Goal: Task Accomplishment & Management: Use online tool/utility

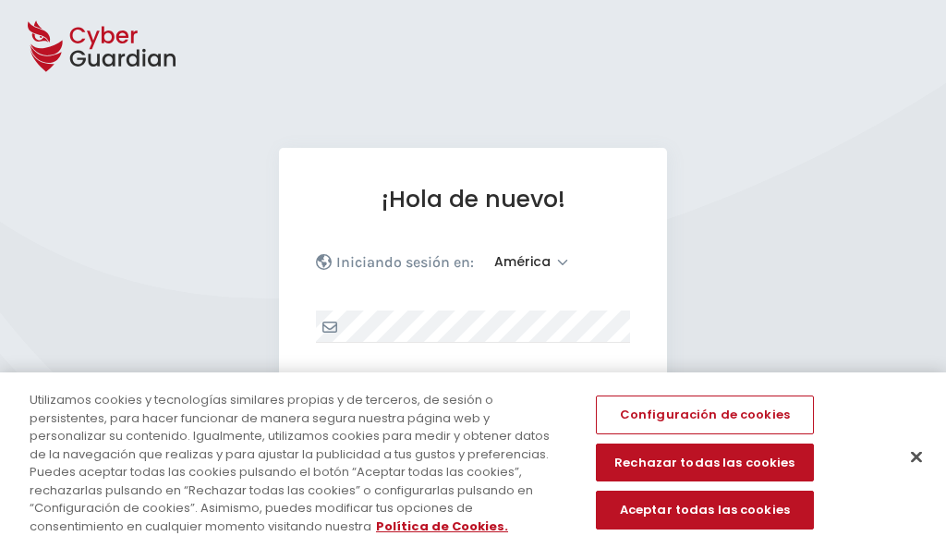
select select "América"
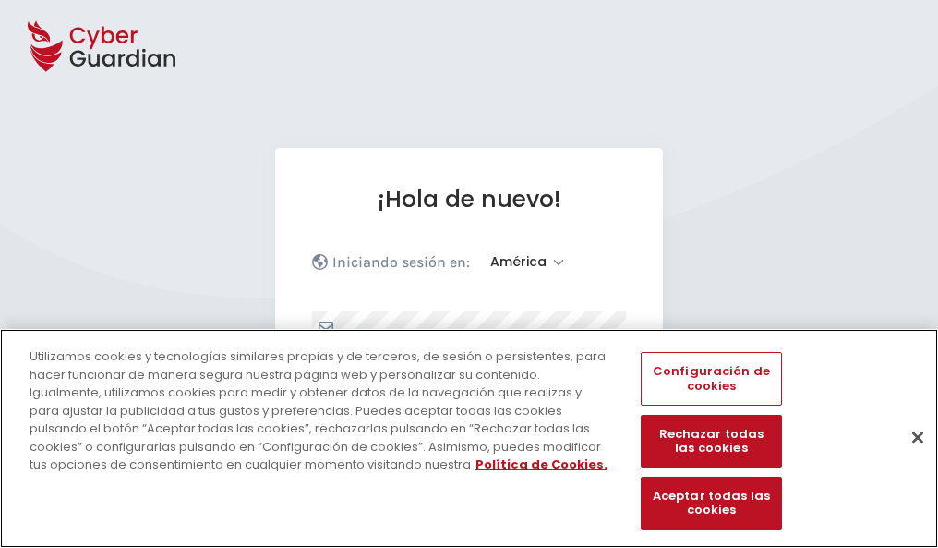
scroll to position [241, 0]
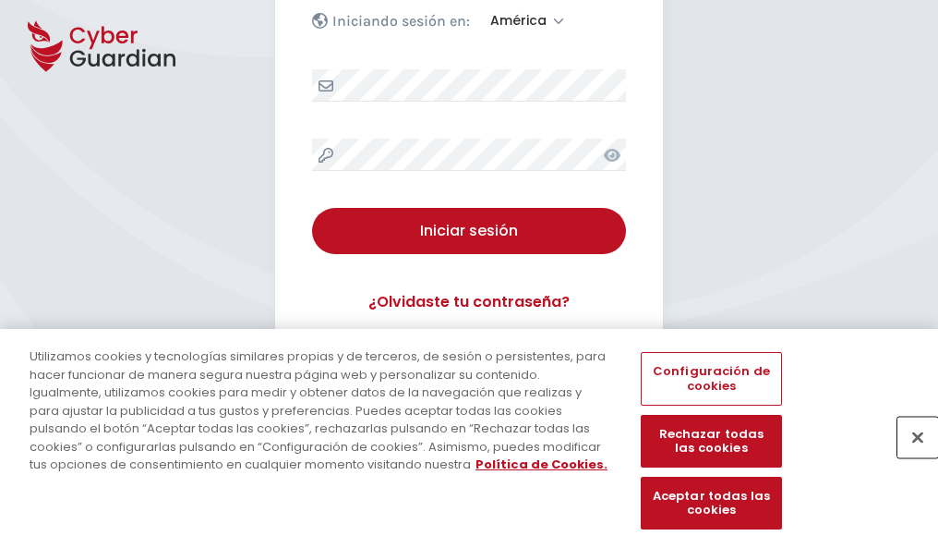
click at [909, 456] on button "Cerrar" at bounding box center [918, 437] width 41 height 41
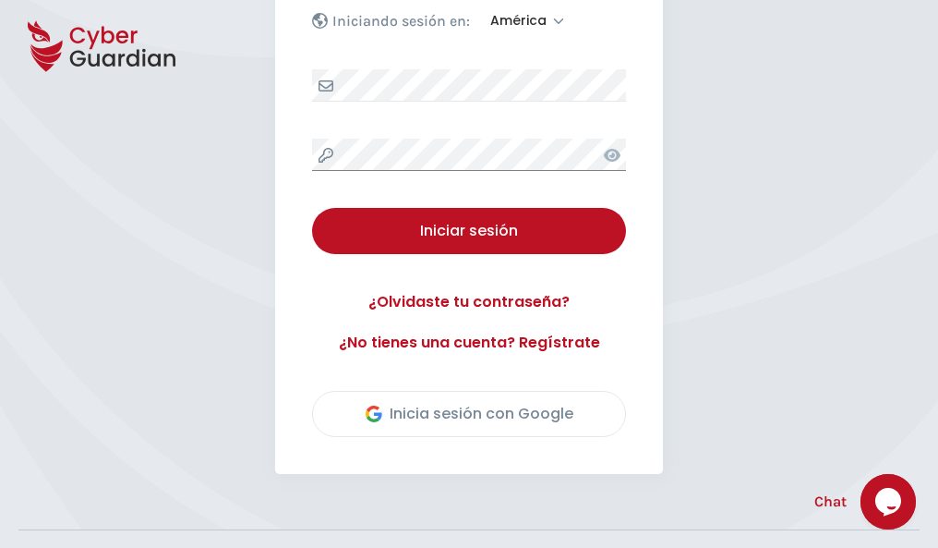
scroll to position [419, 0]
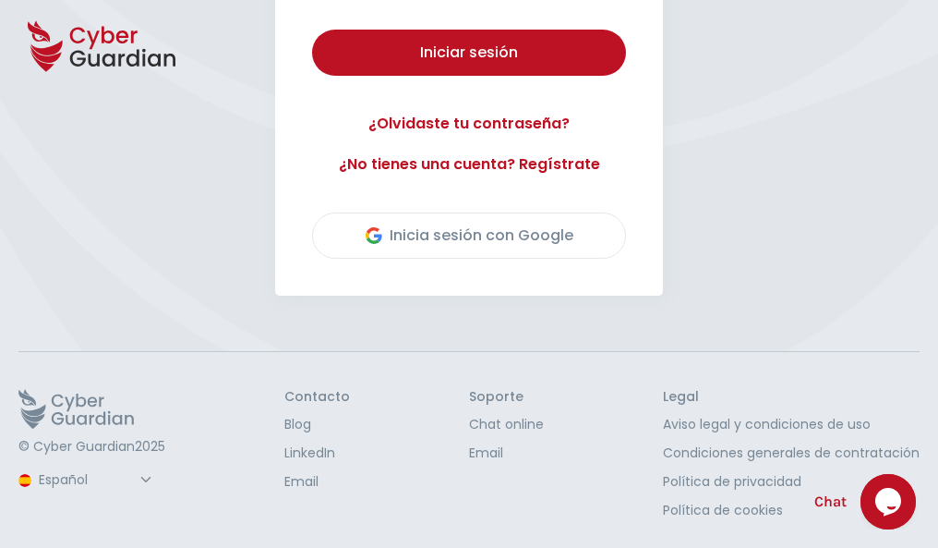
click at [312, 30] on button "Iniciar sesión" at bounding box center [469, 53] width 314 height 46
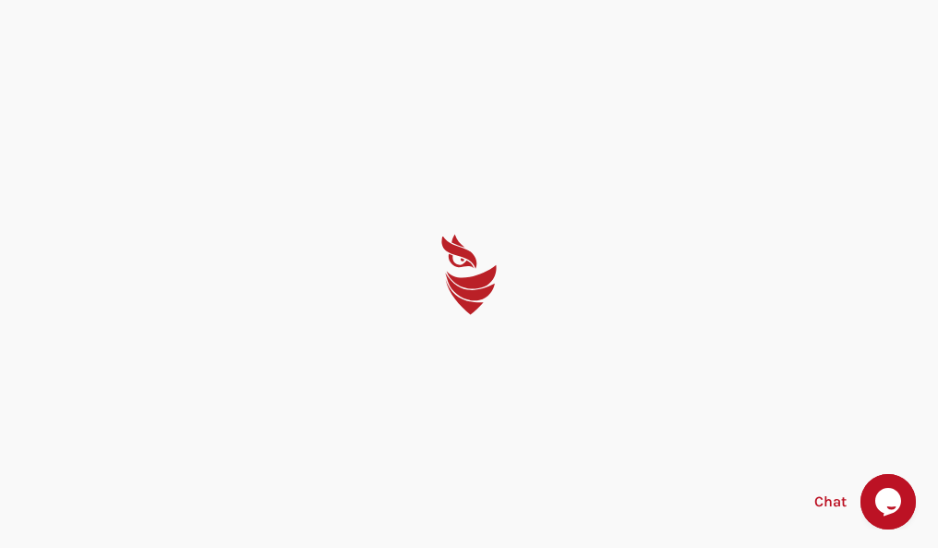
scroll to position [0, 0]
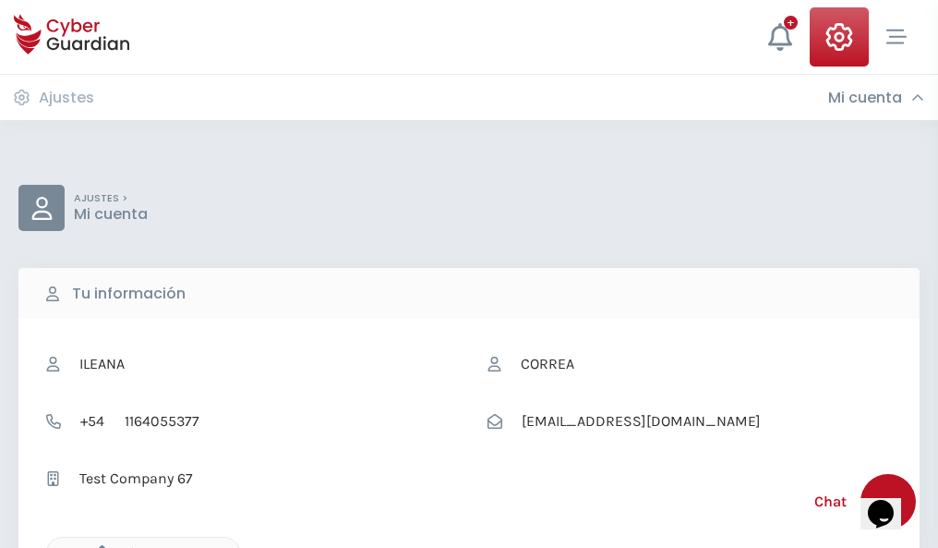
click at [97, 546] on icon "button" at bounding box center [98, 553] width 16 height 16
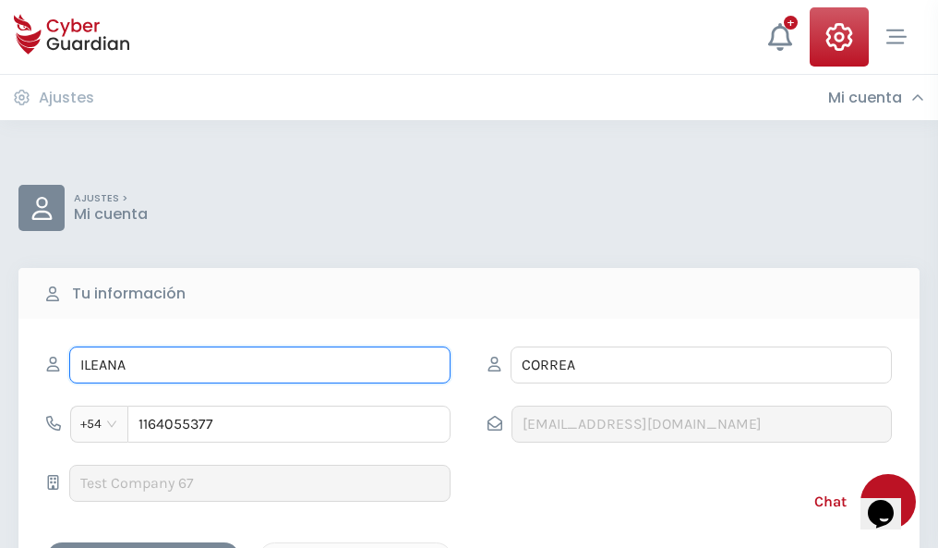
click at [260, 365] on input "ILEANA" at bounding box center [259, 364] width 381 height 37
type input "I"
type input "Isidro"
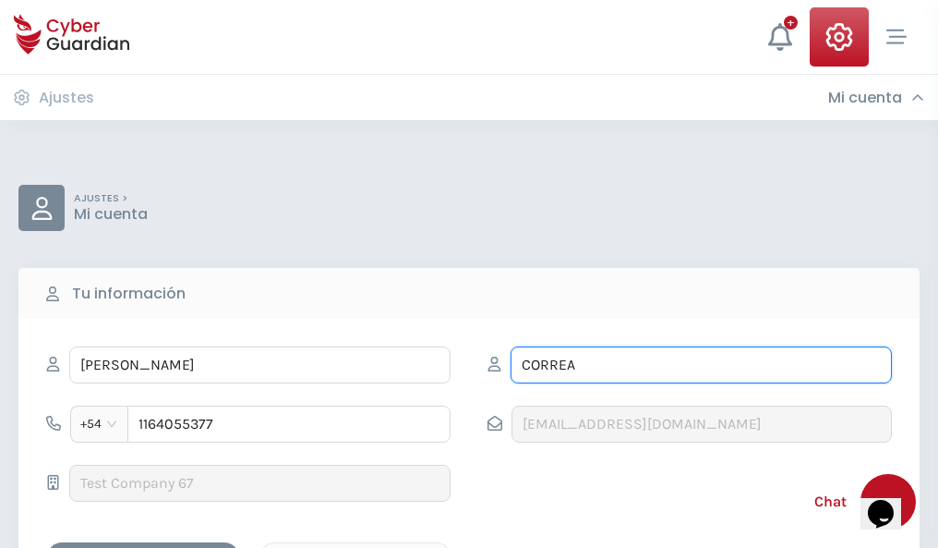
click at [701, 365] on input "CORREA" at bounding box center [701, 364] width 381 height 37
type input "C"
type input "Prat"
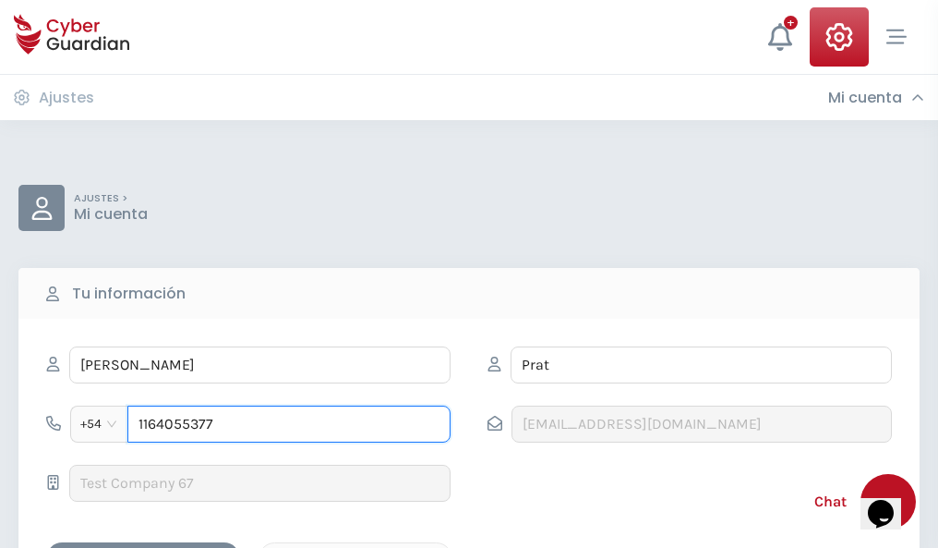
click at [289, 424] on input "1164055377" at bounding box center [288, 423] width 323 height 37
type input "1"
type input "4923923495"
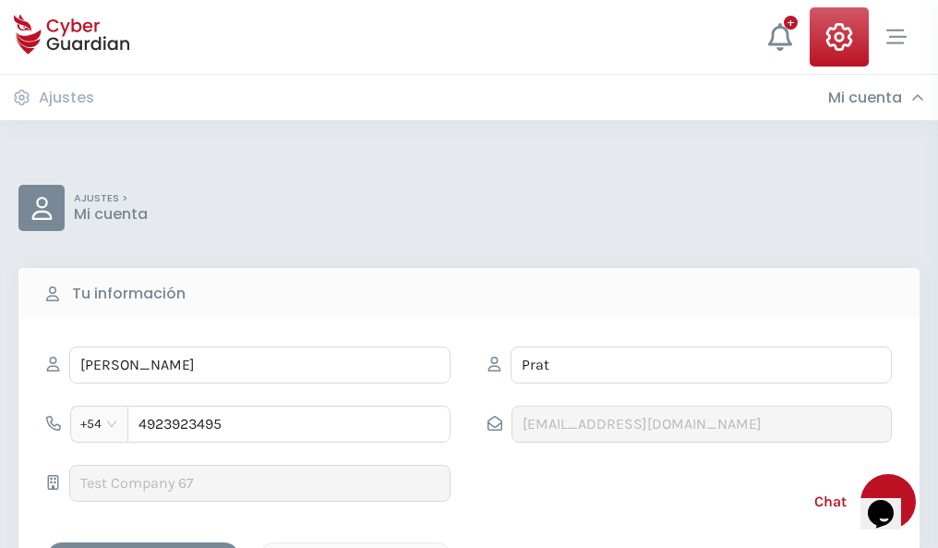
click at [356, 547] on div "Cancelar" at bounding box center [355, 558] width 164 height 23
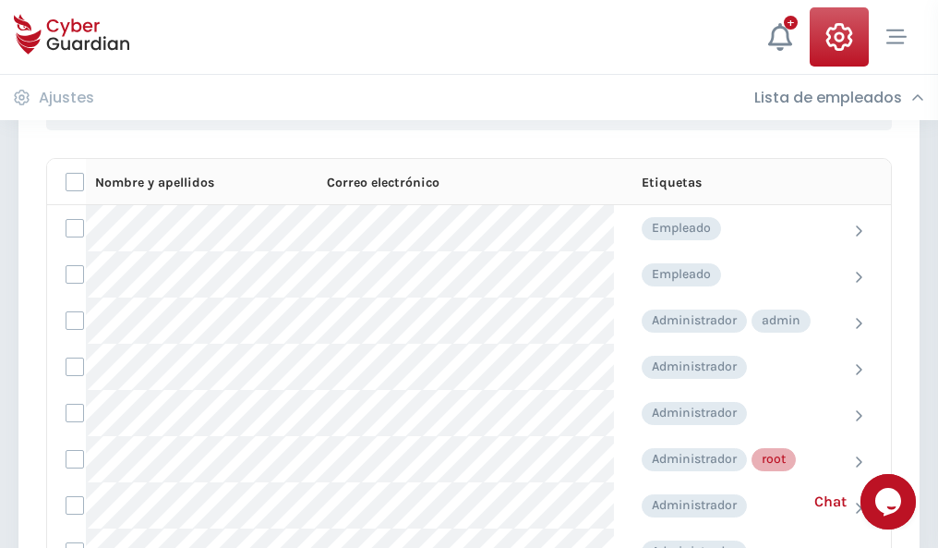
scroll to position [929, 0]
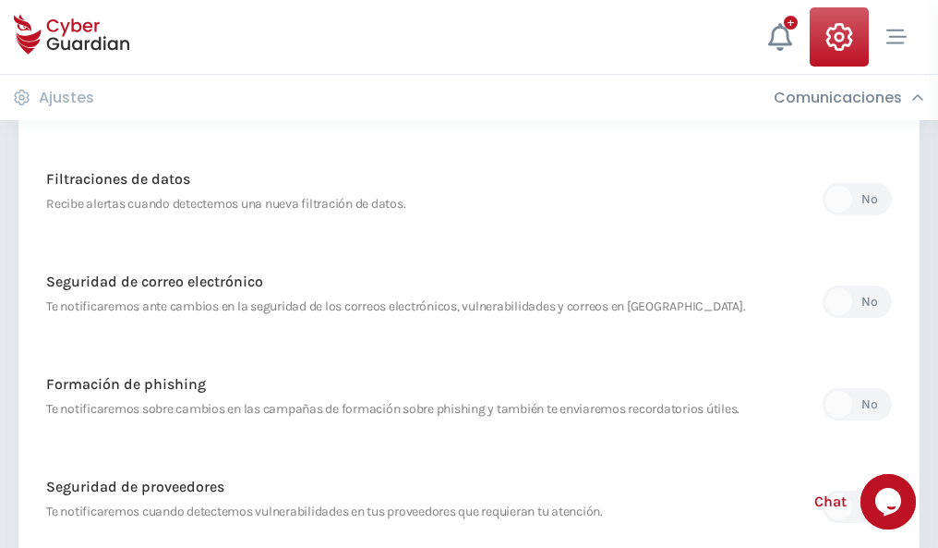
scroll to position [973, 0]
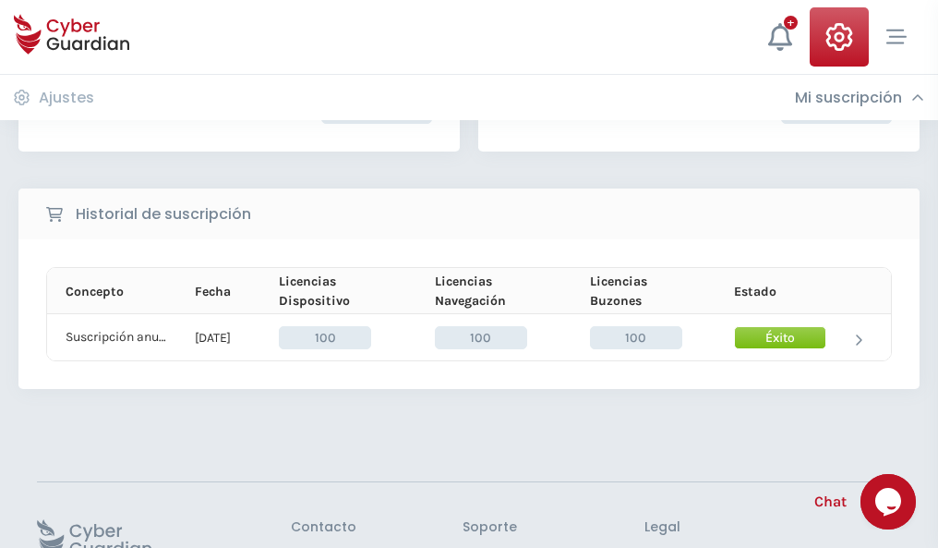
scroll to position [468, 0]
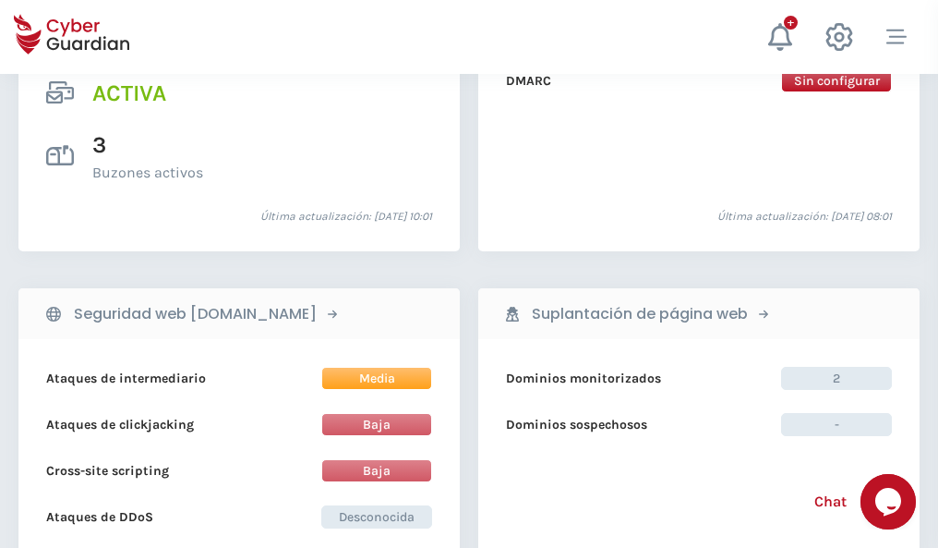
scroll to position [1877, 0]
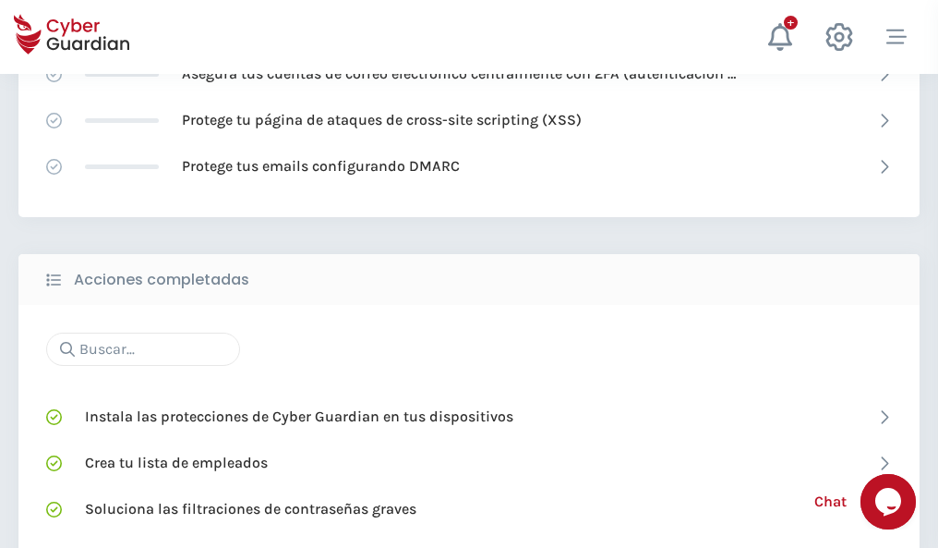
scroll to position [1230, 0]
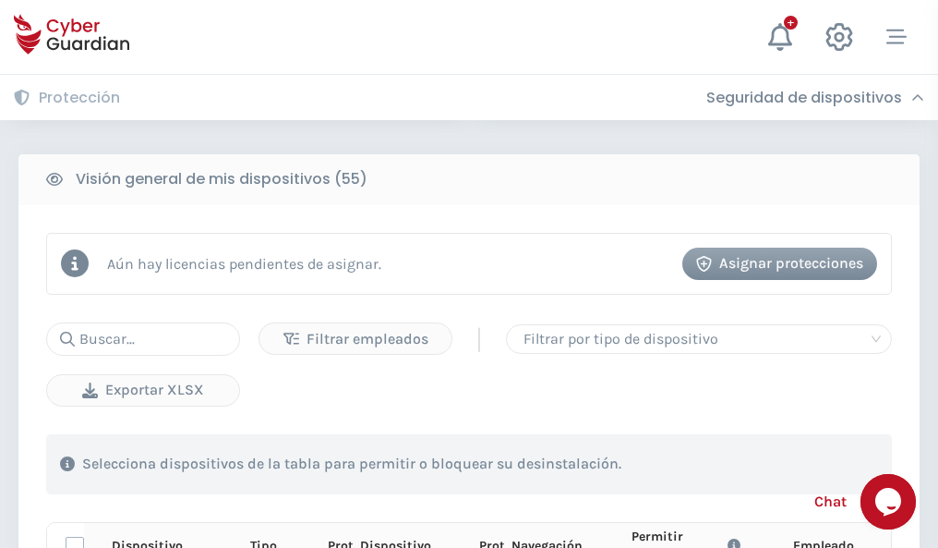
scroll to position [1632, 0]
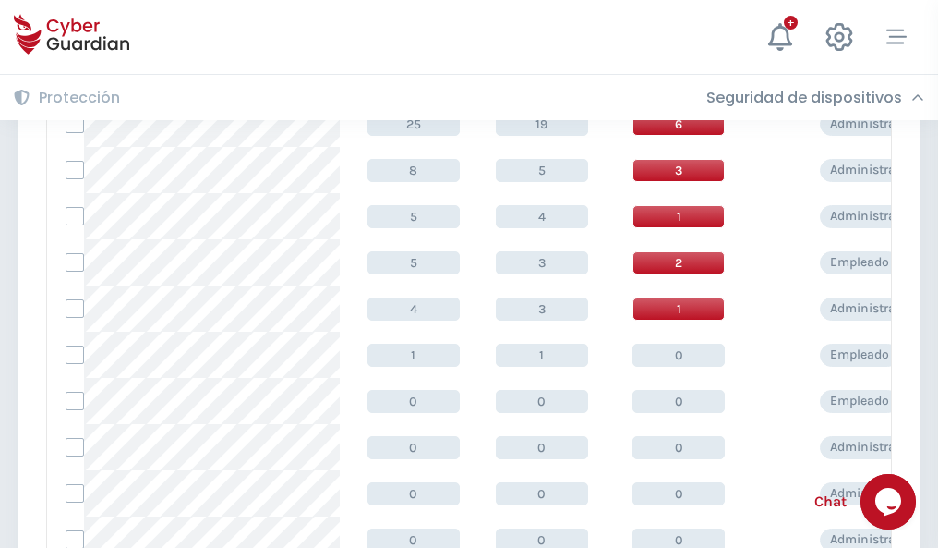
scroll to position [931, 0]
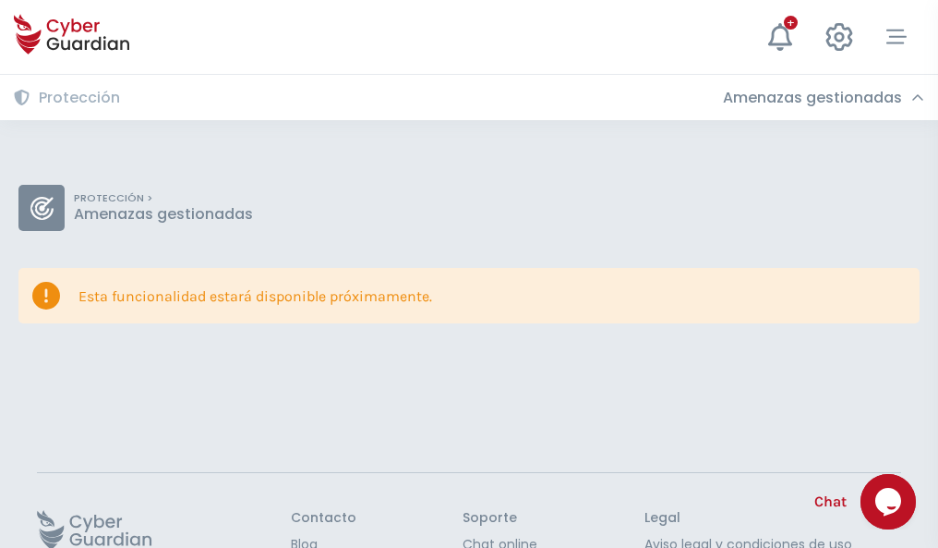
scroll to position [120, 0]
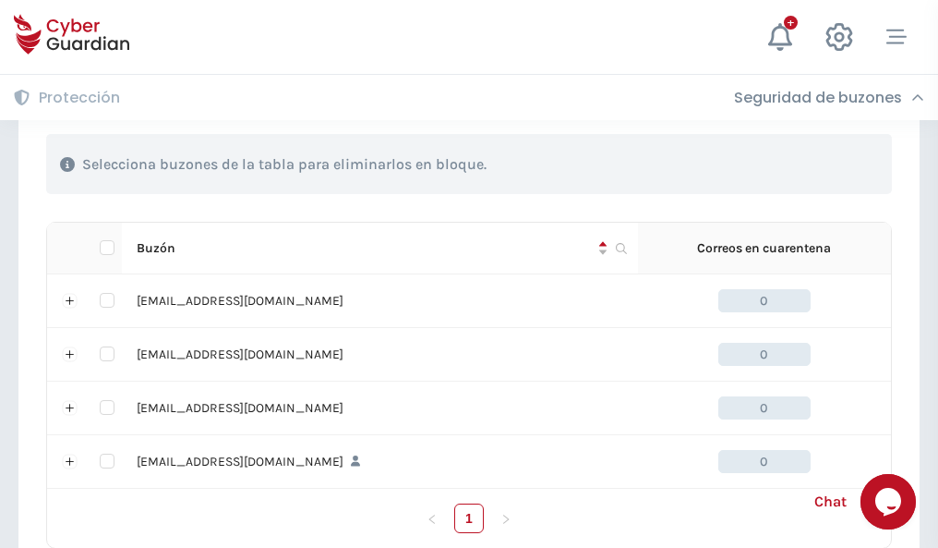
scroll to position [910, 0]
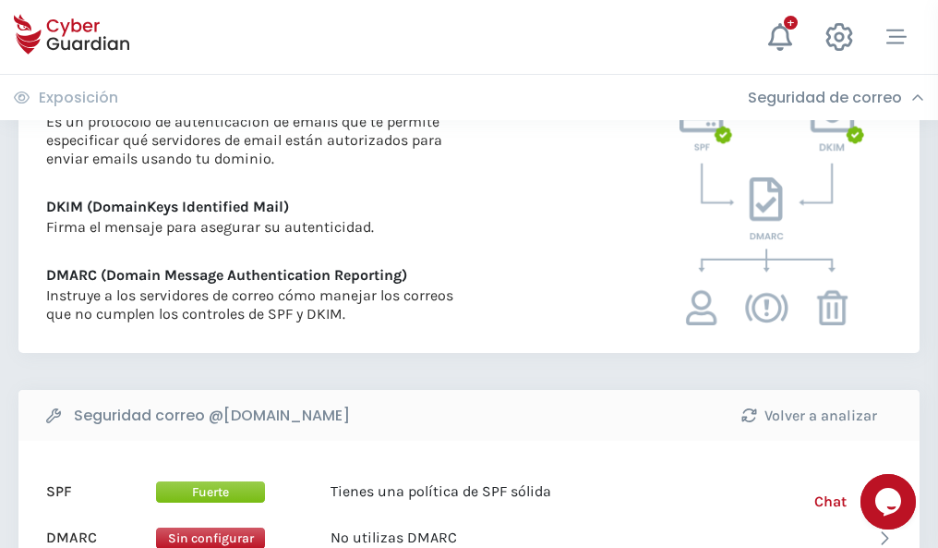
scroll to position [997, 0]
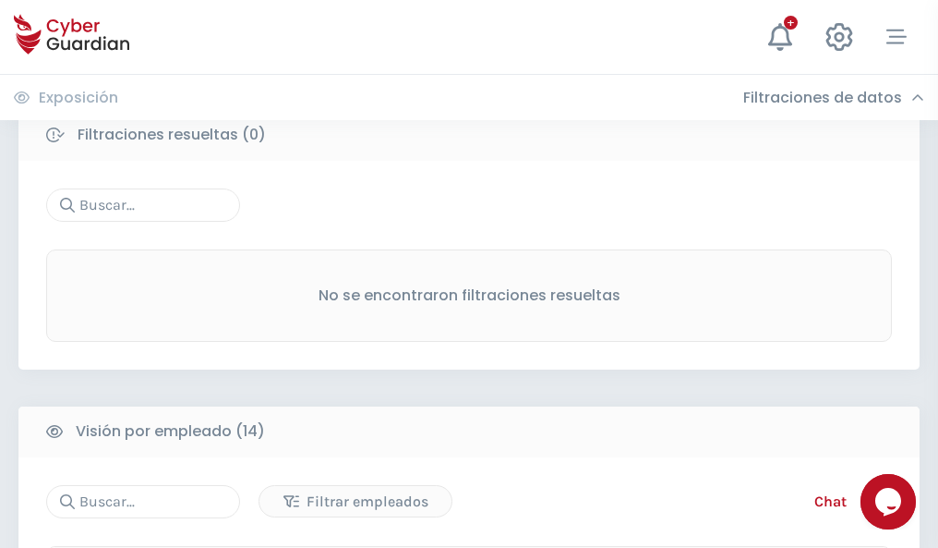
scroll to position [1668, 0]
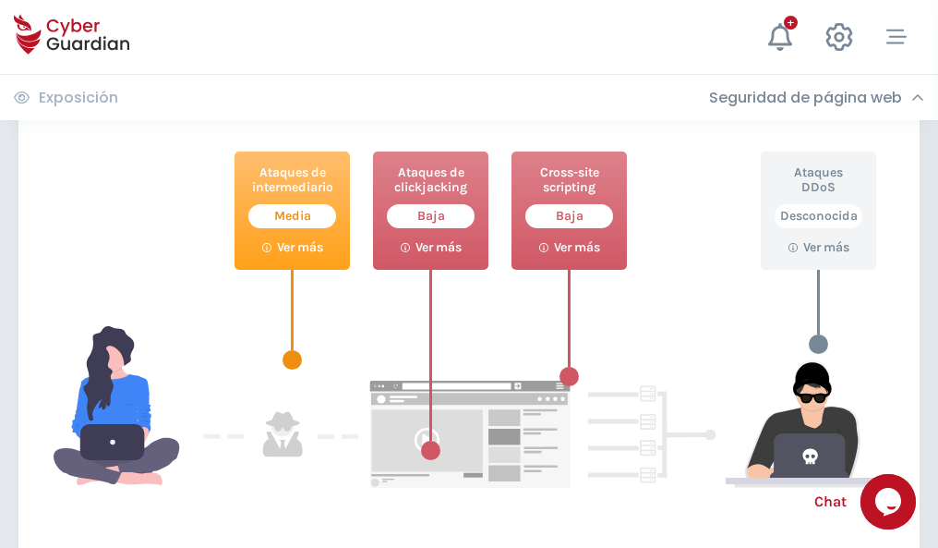
scroll to position [1006, 0]
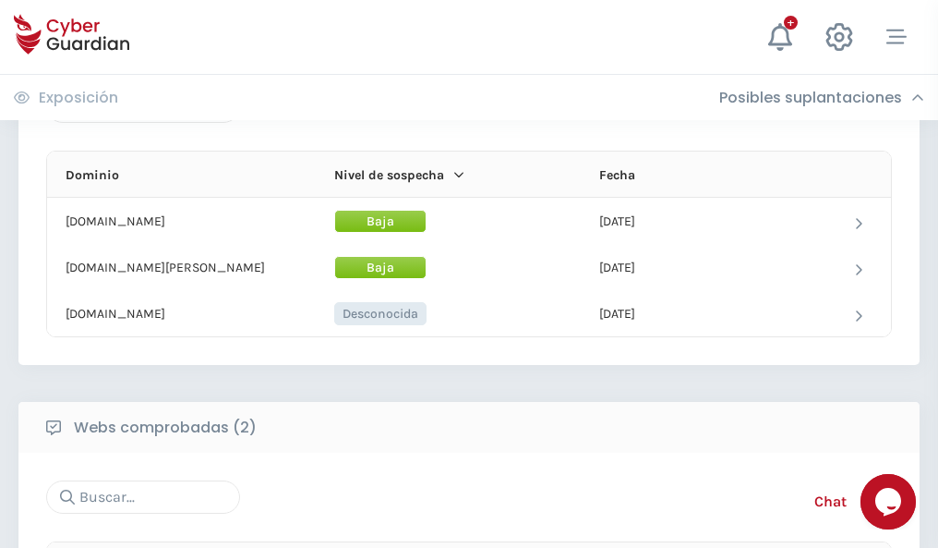
scroll to position [1108, 0]
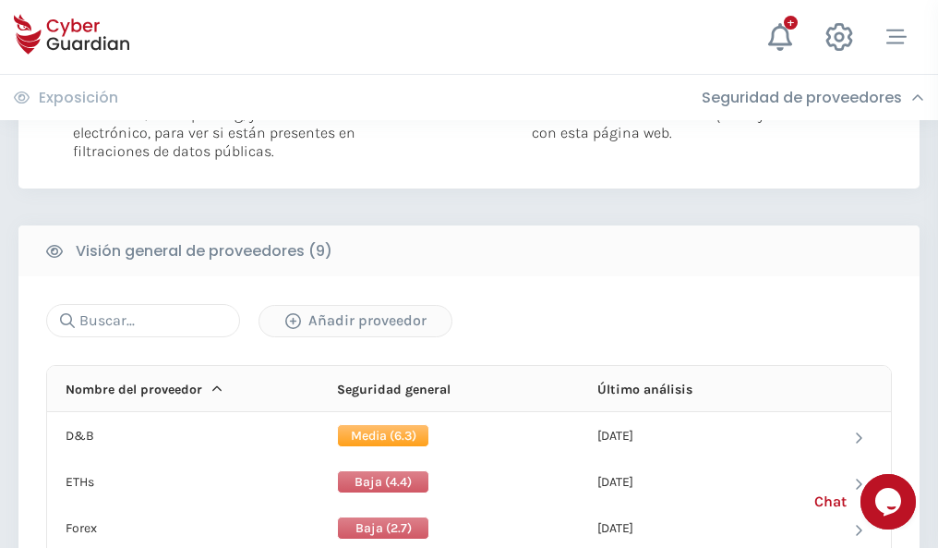
scroll to position [1329, 0]
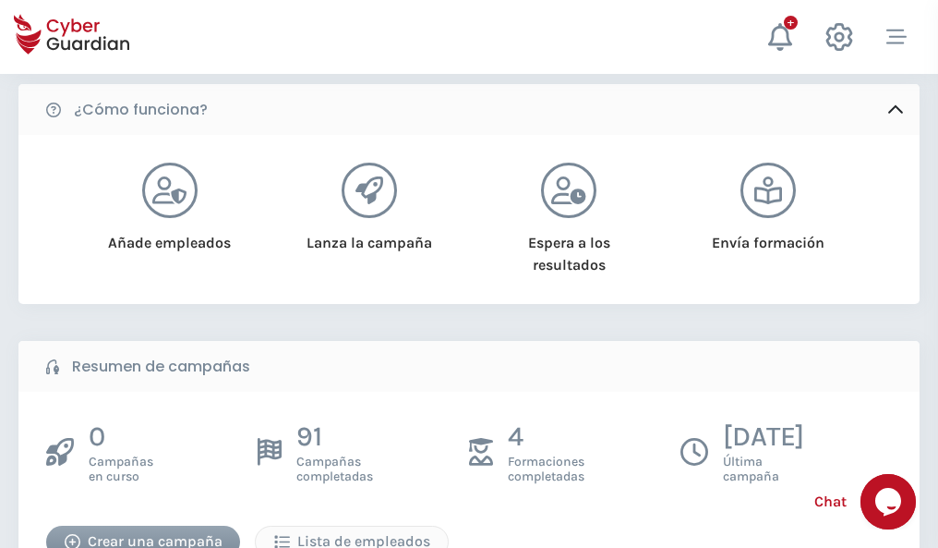
click at [143, 537] on div "Crear una campaña" at bounding box center [143, 541] width 166 height 22
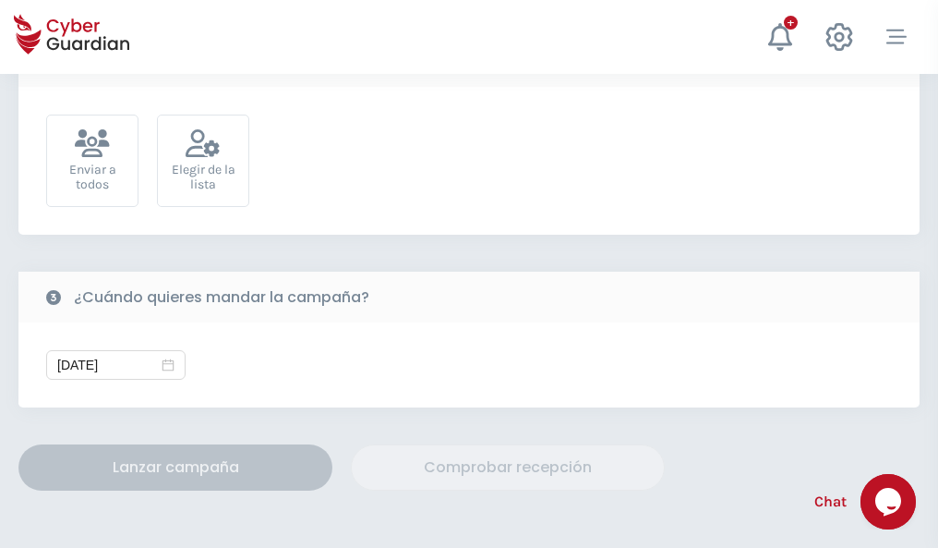
scroll to position [676, 0]
